Goal: Transaction & Acquisition: Purchase product/service

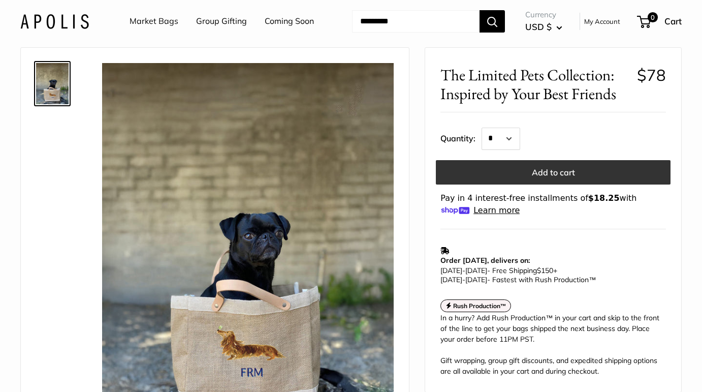
scroll to position [36, 0]
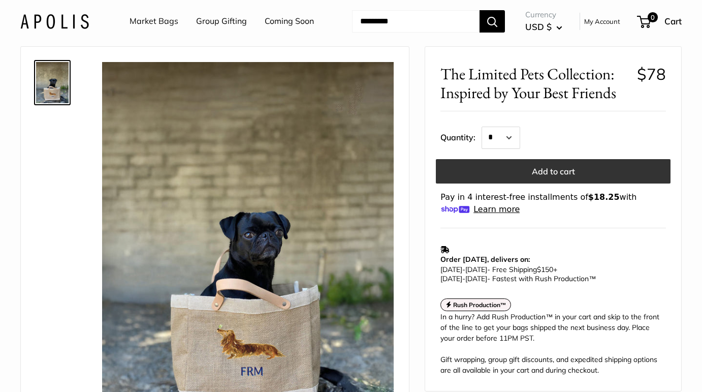
click at [542, 179] on button "Add to cart" at bounding box center [553, 171] width 235 height 24
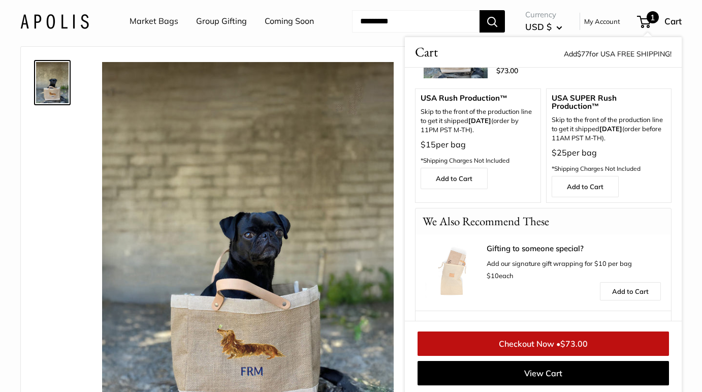
scroll to position [0, 0]
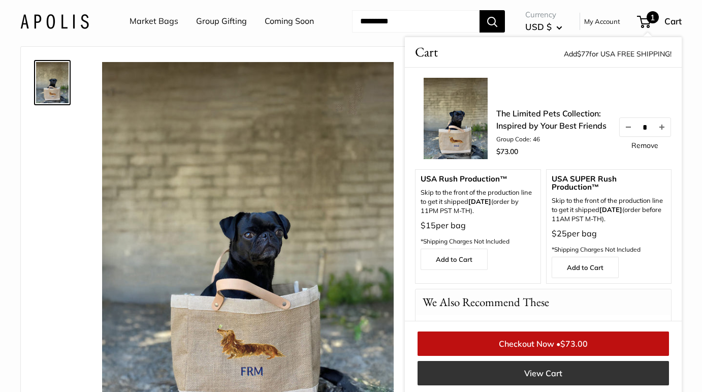
click at [522, 384] on link "View Cart" at bounding box center [544, 373] width 252 height 24
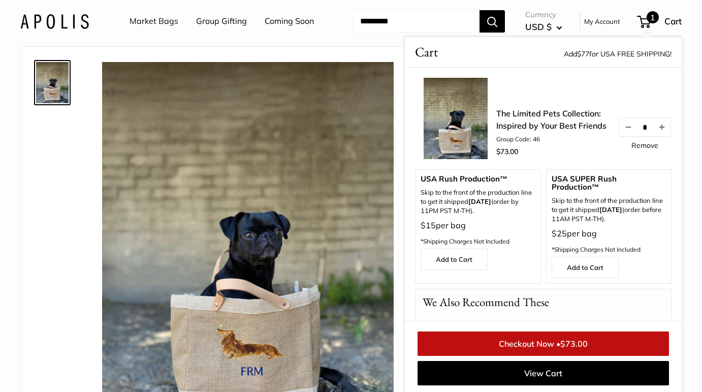
click at [47, 220] on div "Roll over image to zoom in" at bounding box center [215, 244] width 363 height 374
